Goal: Task Accomplishment & Management: Manage account settings

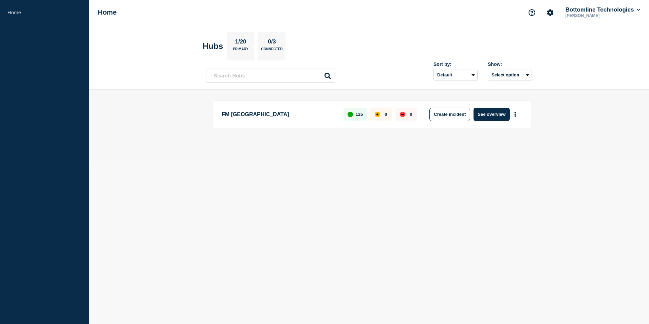
drag, startPoint x: 492, startPoint y: 117, endPoint x: 561, endPoint y: 116, distance: 68.9
click at [492, 117] on button "See overview" at bounding box center [491, 115] width 36 height 14
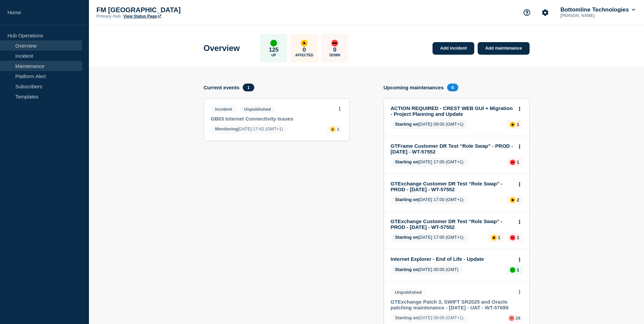
click at [26, 65] on link "Maintenance" at bounding box center [41, 66] width 82 height 10
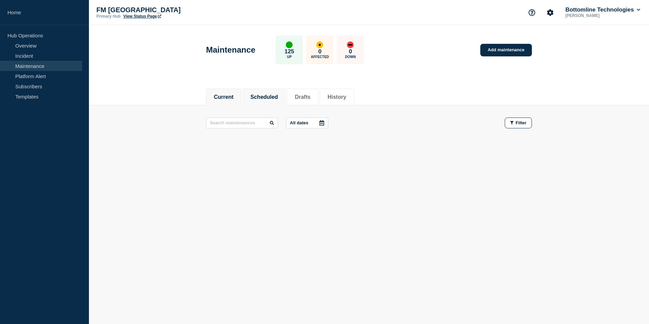
click at [269, 97] on button "Scheduled" at bounding box center [263, 97] width 27 height 6
click at [311, 96] on button "Drafts" at bounding box center [303, 97] width 16 height 6
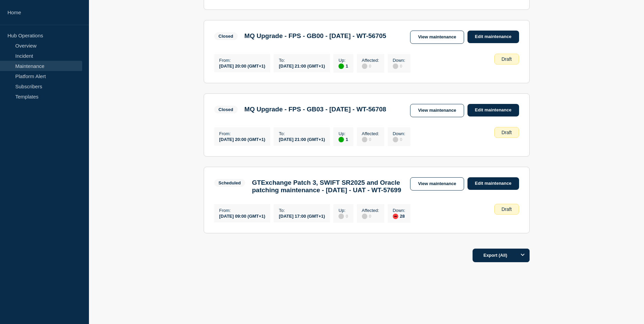
scroll to position [546, 0]
click at [481, 177] on link "Edit maintenance" at bounding box center [493, 183] width 52 height 13
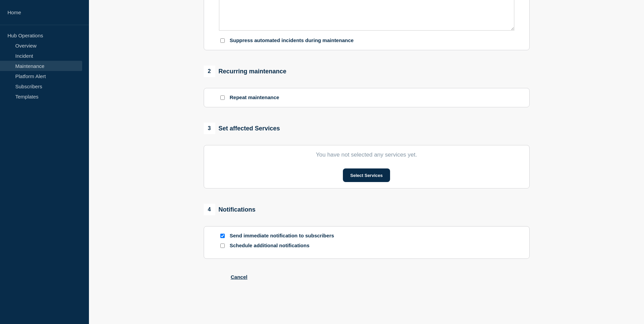
type input "GTExchange Patch 3, SWIFT SR2025 and Oracle patching maintenance - [DATE] - UAT…"
type input "[DATE]"
type input "09:00"
type input "[DATE]"
type input "17:00"
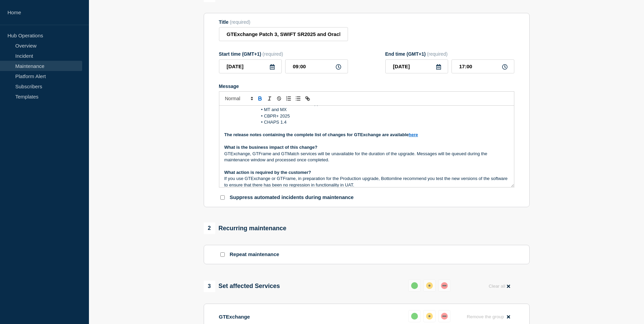
scroll to position [102, 0]
drag, startPoint x: 419, startPoint y: 140, endPoint x: 410, endPoint y: 139, distance: 9.2
click at [410, 139] on p "The release notes containing the complete list of changes for GTExchange are av…" at bounding box center [366, 136] width 284 height 6
click at [307, 101] on icon "Toggle link" at bounding box center [307, 98] width 6 height 6
click at [309, 100] on icon "Toggle link" at bounding box center [308, 99] width 2 height 2
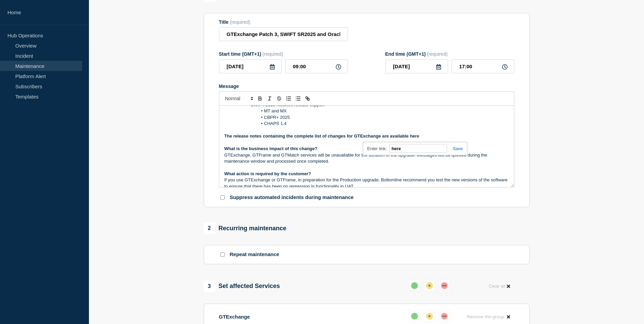
paste input "ttps://[DOMAIN_NAME][URL]"
type input "[URL][DOMAIN_NAME]"
click at [458, 151] on link at bounding box center [455, 148] width 16 height 5
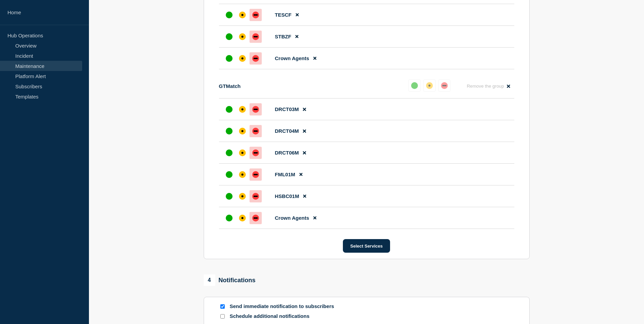
scroll to position [937, 0]
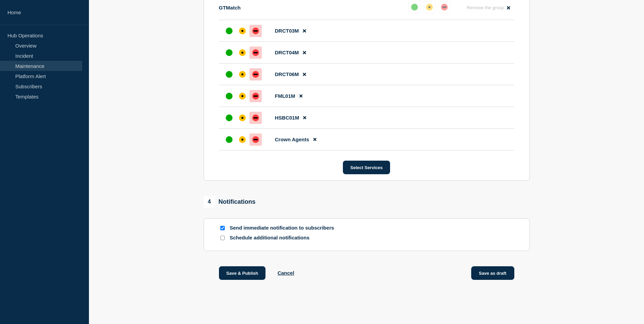
click at [499, 271] on button "Save as draft" at bounding box center [492, 273] width 43 height 14
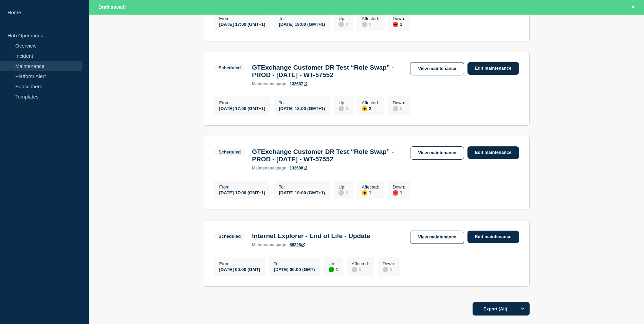
scroll to position [343, 0]
